Goal: Information Seeking & Learning: Learn about a topic

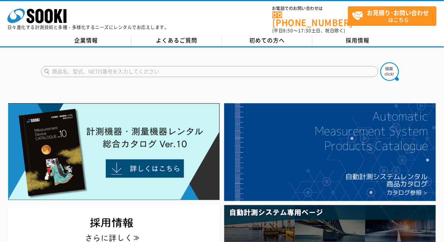
click at [176, 69] on input "text" at bounding box center [209, 71] width 337 height 11
type input "水中"
click at [389, 68] on img at bounding box center [390, 71] width 18 height 18
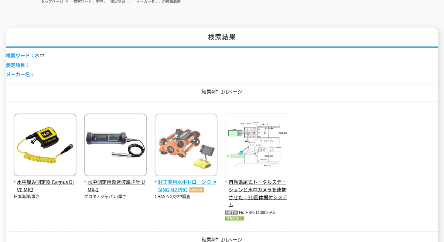
scroll to position [118, 0]
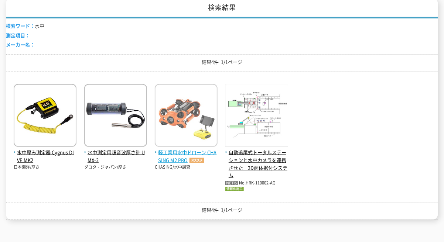
click at [172, 151] on span "軽工業用水中ドローン CHASING M2 PRO" at bounding box center [186, 157] width 63 height 16
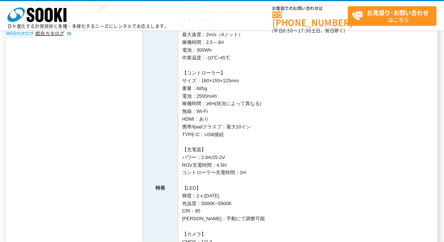
scroll to position [118, 0]
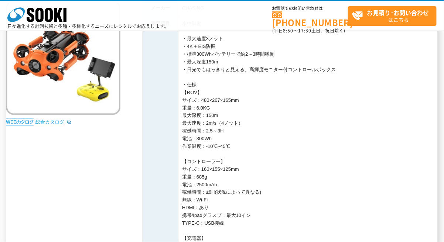
click at [48, 123] on link "総合カタログ" at bounding box center [53, 122] width 36 height 6
